Goal: Transaction & Acquisition: Purchase product/service

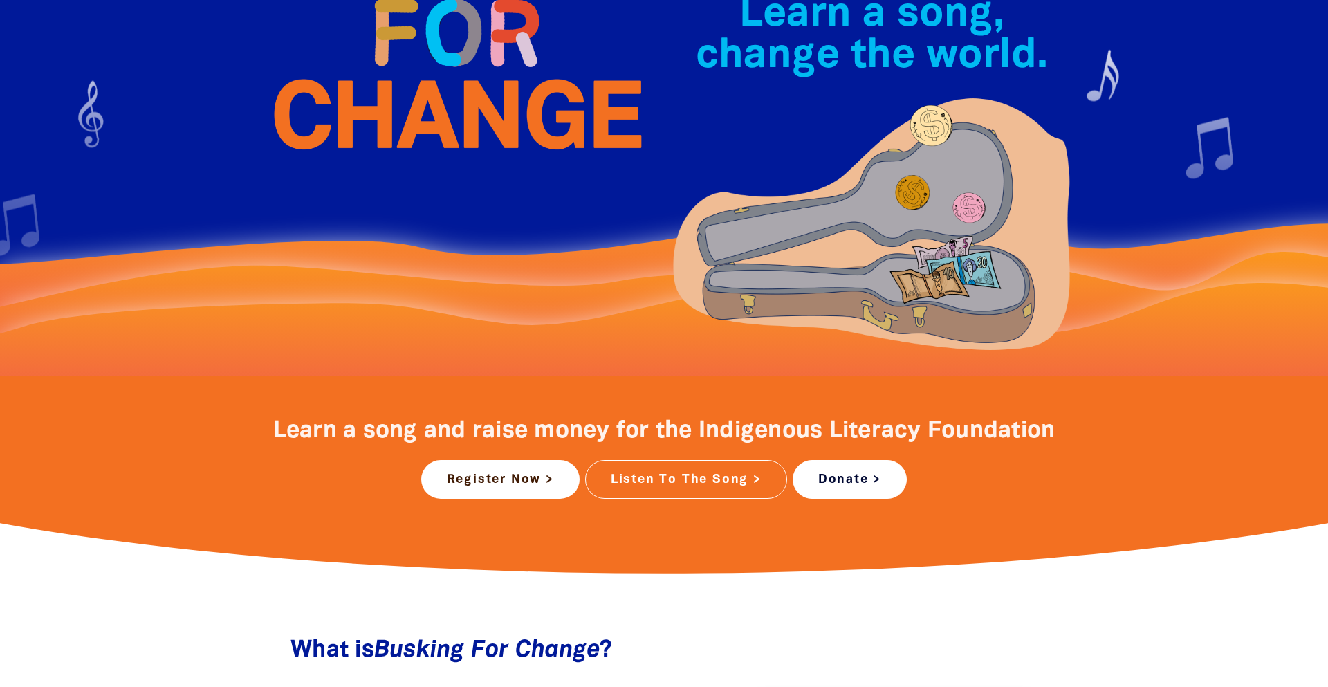
click at [860, 486] on link "Donate >" at bounding box center [850, 479] width 114 height 39
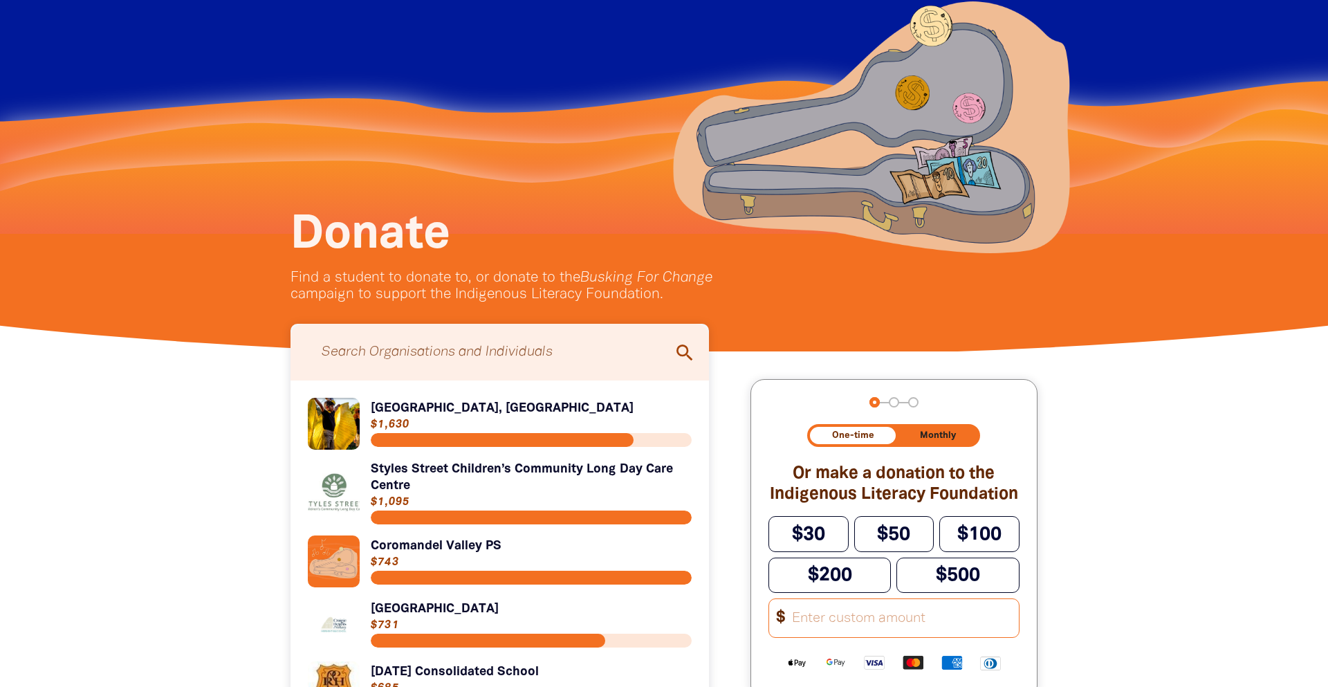
scroll to position [265, 0]
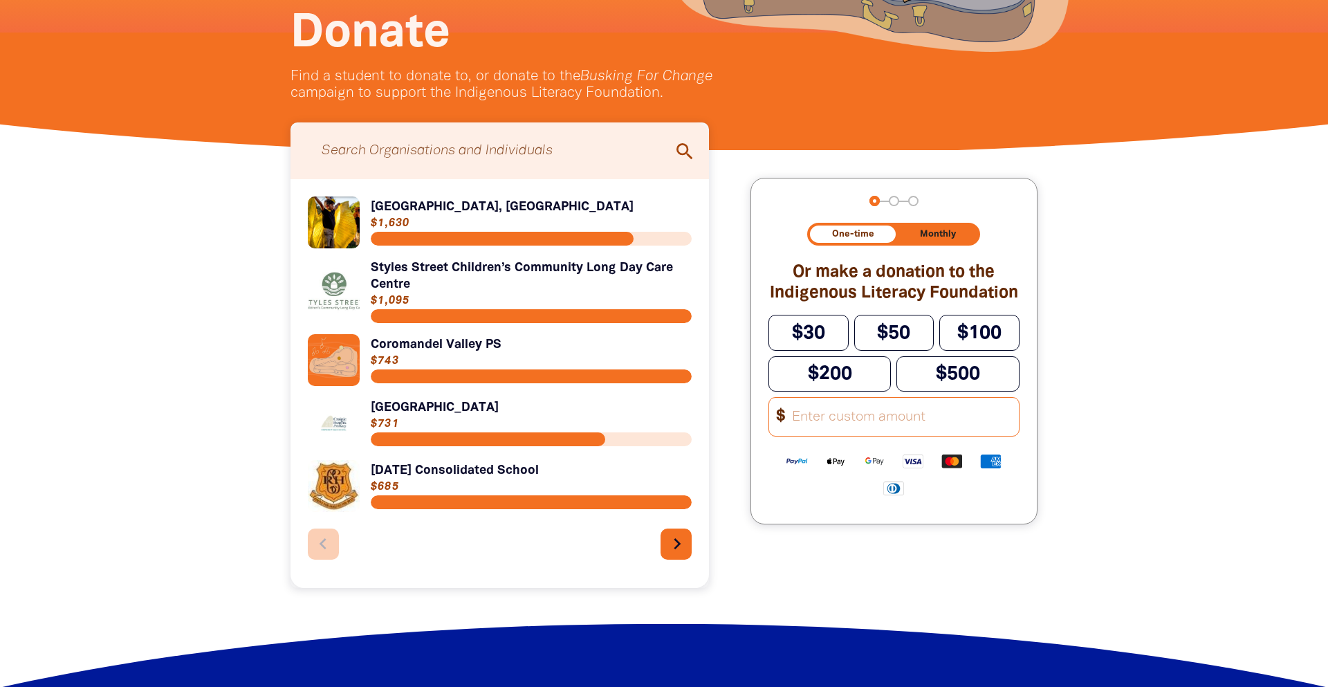
click at [678, 544] on icon "chevron_right" at bounding box center [677, 544] width 22 height 22
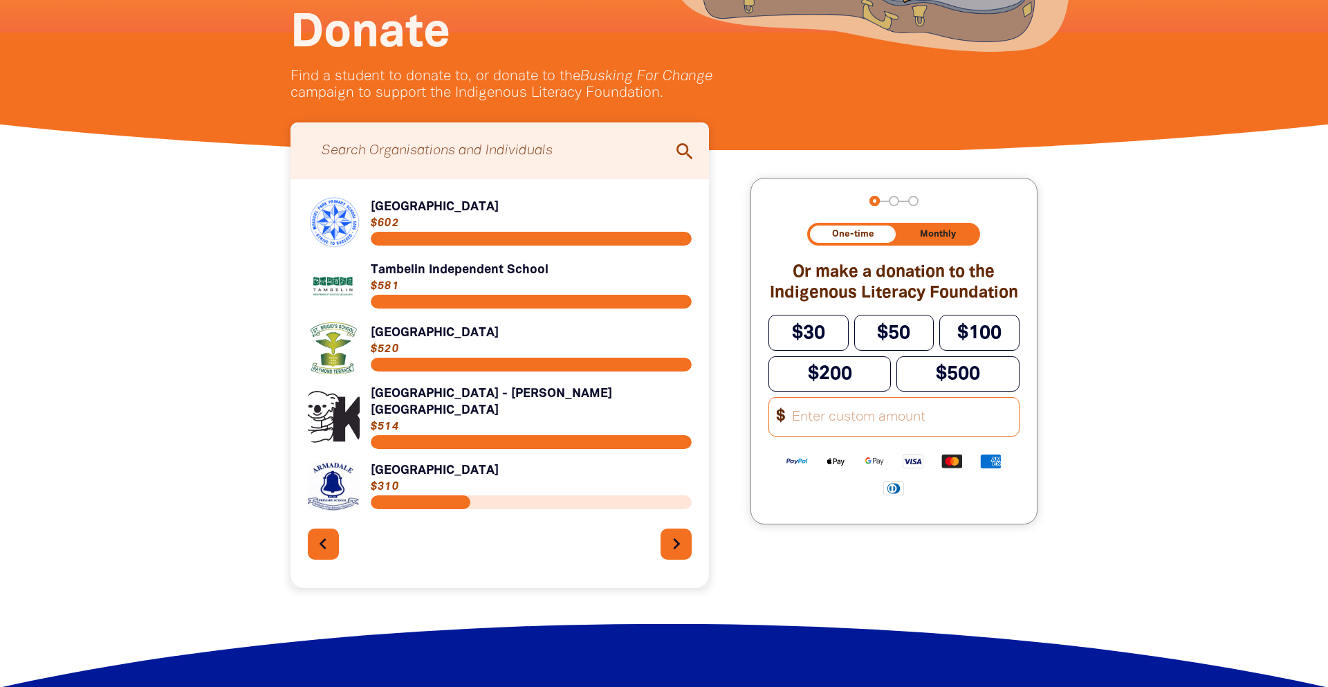
click at [394, 394] on link "Link to [GEOGRAPHIC_DATA] - [PERSON_NAME][GEOGRAPHIC_DATA]" at bounding box center [500, 417] width 384 height 64
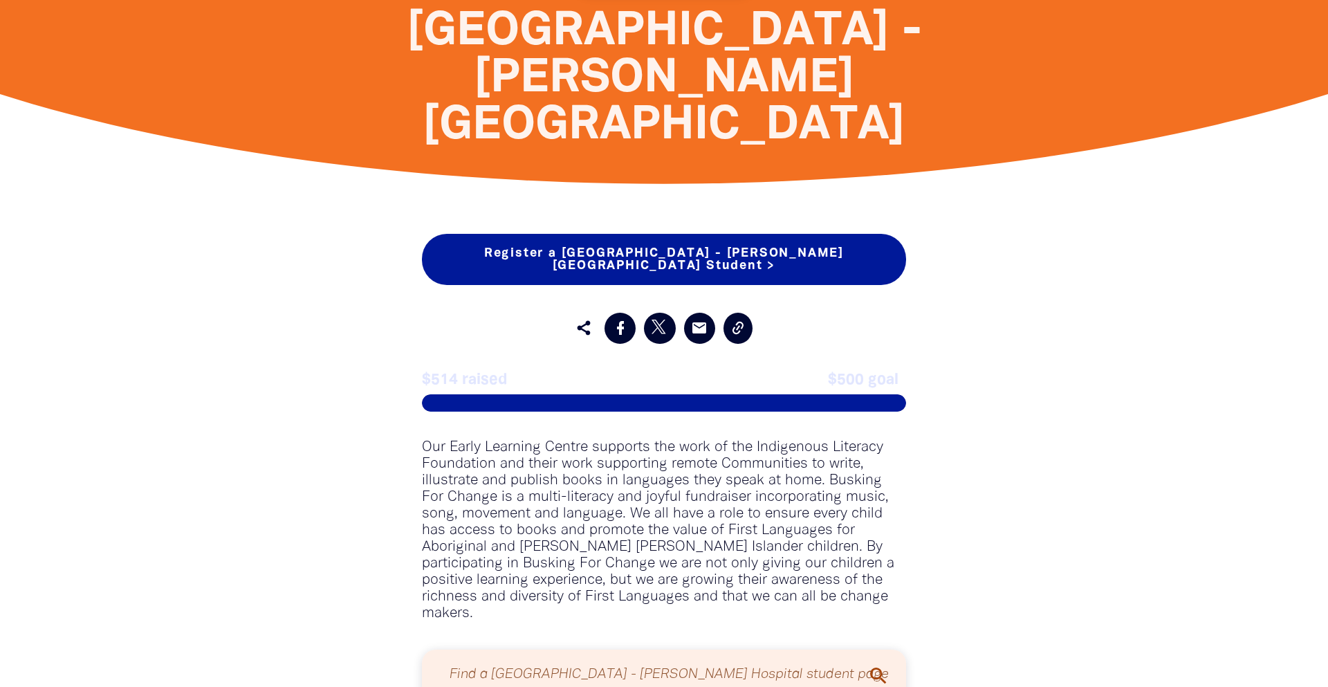
scroll to position [661, 0]
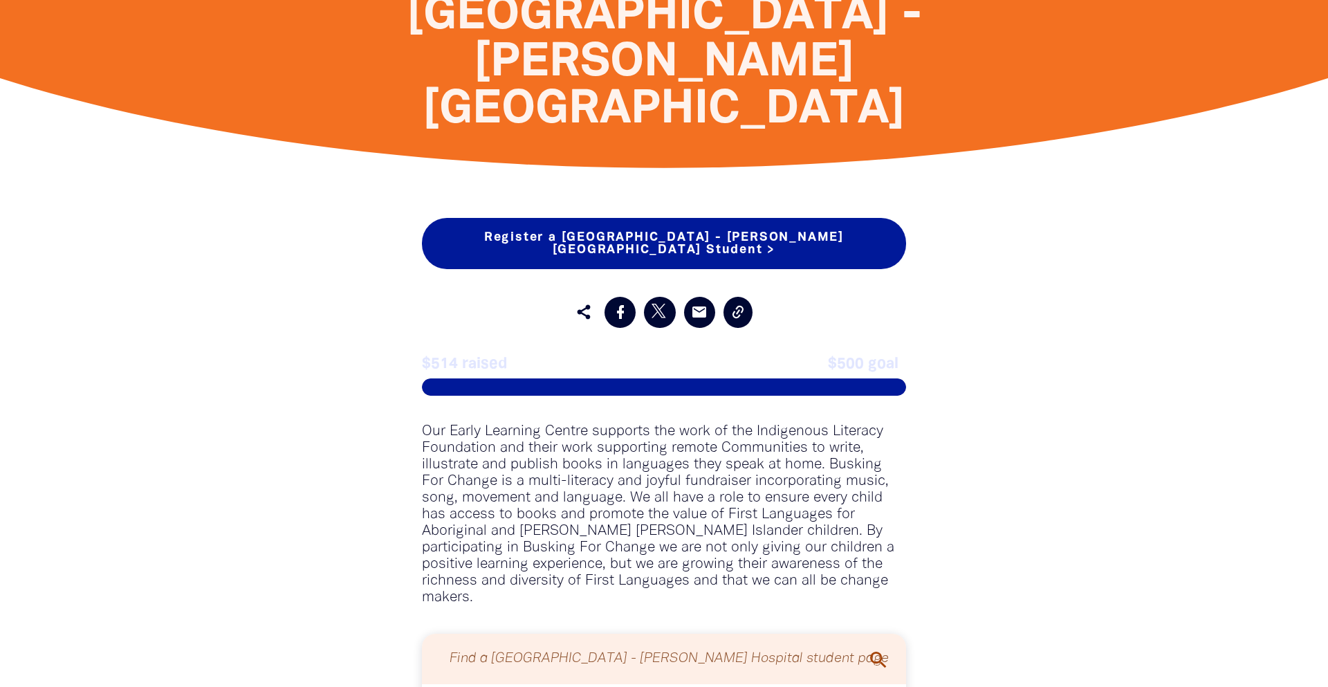
drag, startPoint x: 824, startPoint y: 548, endPoint x: 881, endPoint y: 521, distance: 62.8
click at [878, 522] on div "Register a [GEOGRAPHIC_DATA] - [PERSON_NAME][GEOGRAPHIC_DATA] Student > Registe…" at bounding box center [664, 488] width 526 height 540
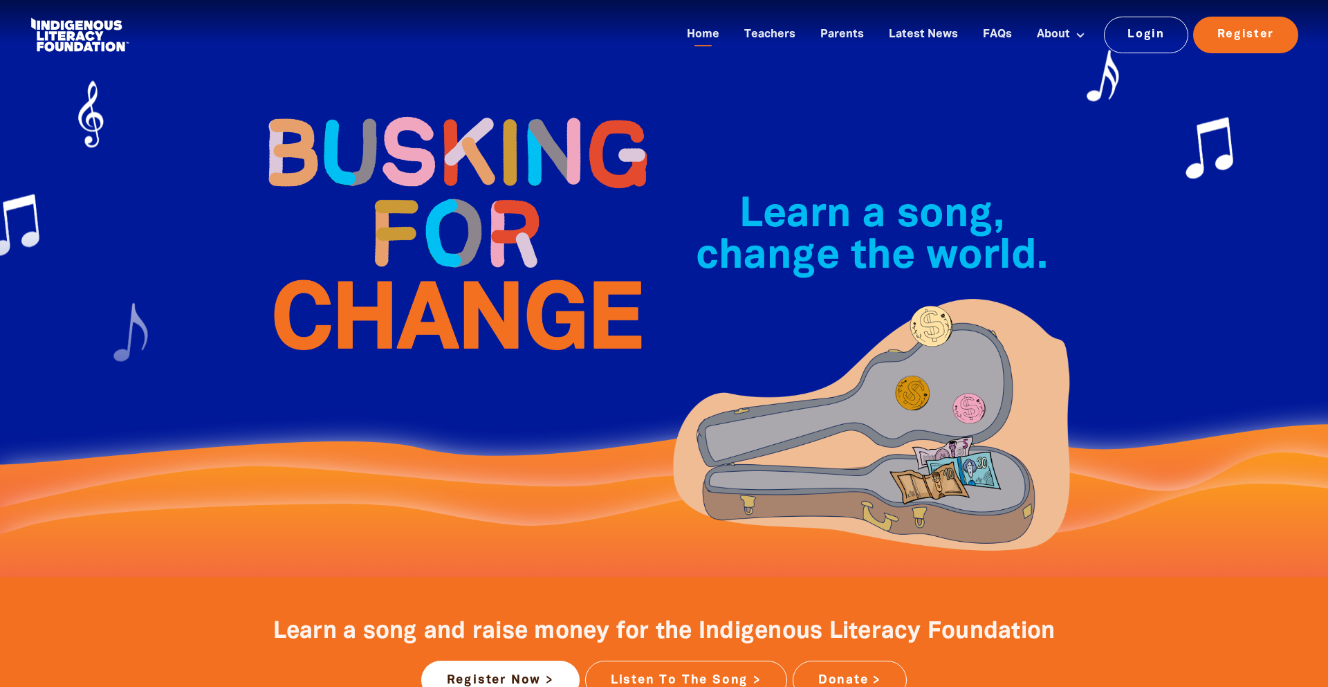
click at [877, 423] on img at bounding box center [871, 427] width 415 height 271
click at [887, 214] on span "Learn a song, change the world.﻿" at bounding box center [872, 236] width 352 height 80
